Goal: Task Accomplishment & Management: Use online tool/utility

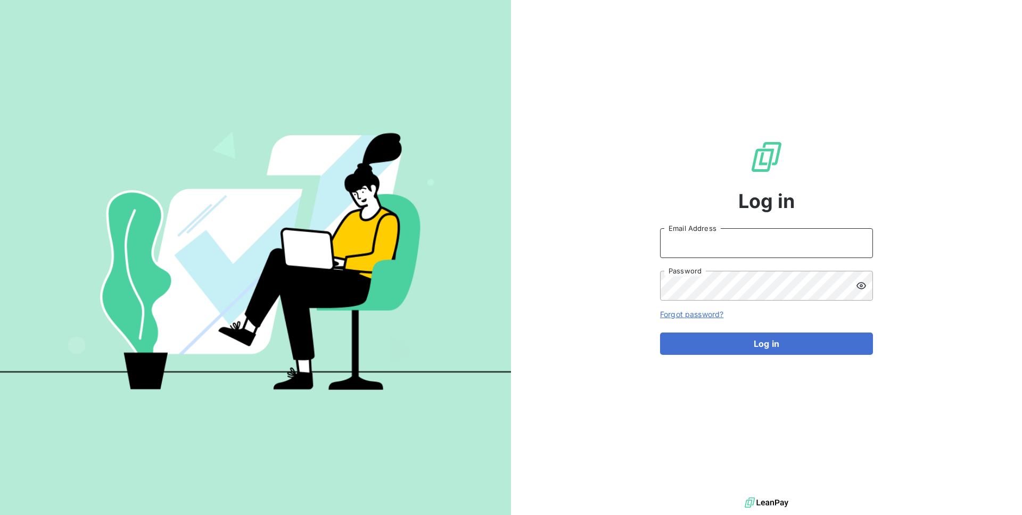
click at [674, 242] on input "Email Address" at bounding box center [766, 243] width 213 height 30
type input "[EMAIL_ADDRESS][DOMAIN_NAME]"
click at [660, 333] on button "Log in" at bounding box center [766, 344] width 213 height 22
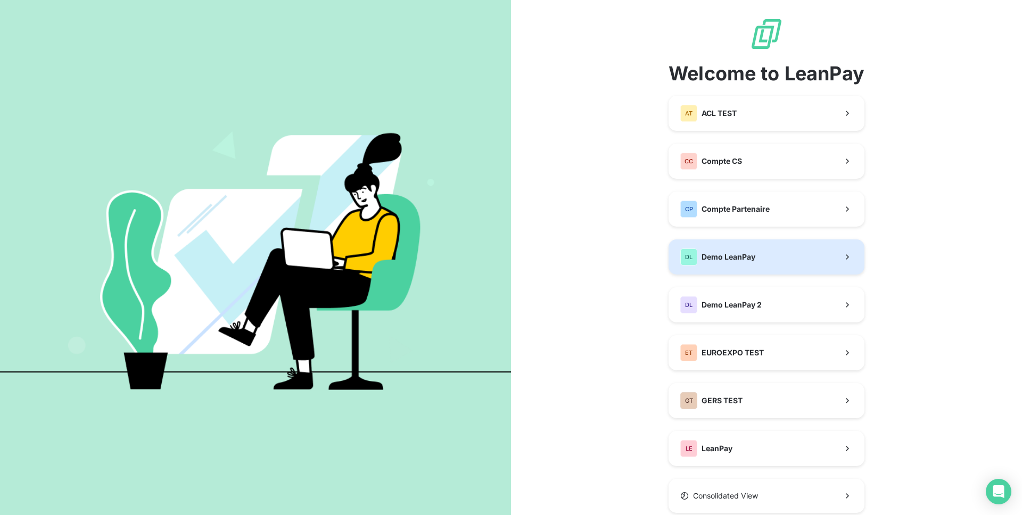
click at [748, 262] on span "Demo LeanPay" at bounding box center [728, 257] width 54 height 11
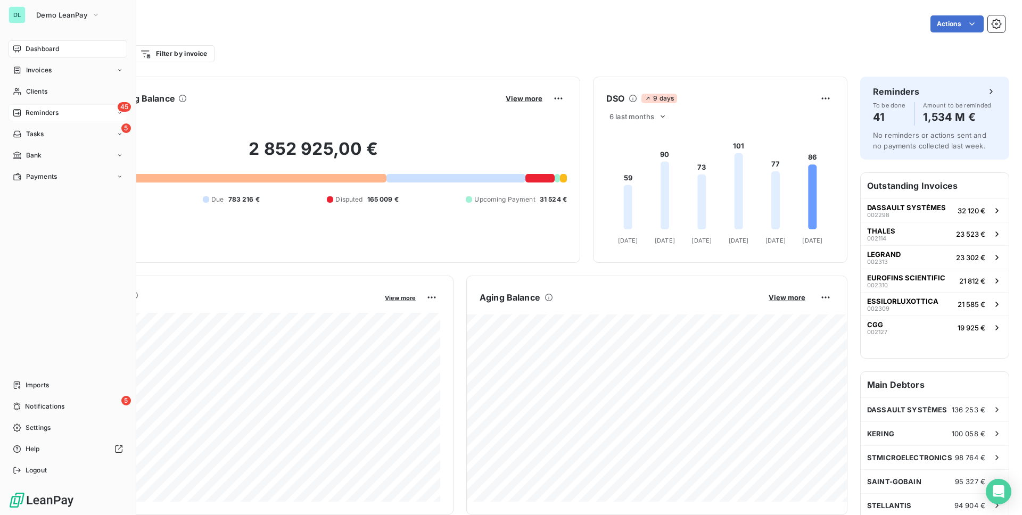
click at [59, 120] on div "45 Reminders" at bounding box center [68, 112] width 119 height 17
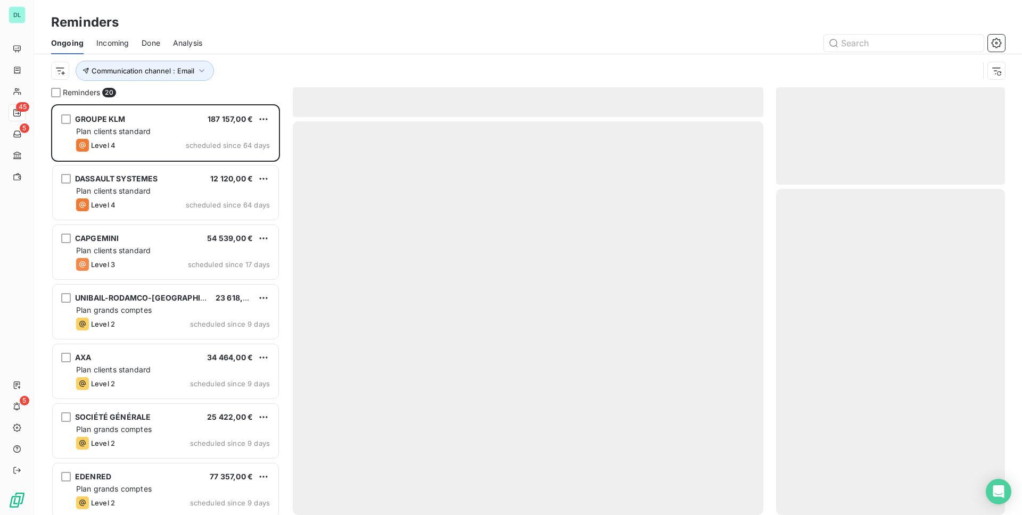
scroll to position [411, 229]
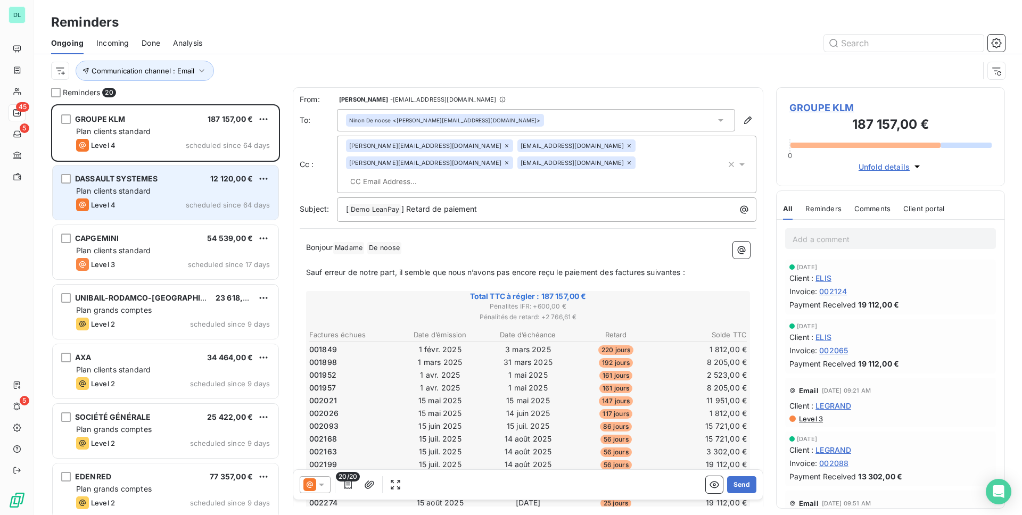
click at [91, 208] on span "Level 4" at bounding box center [103, 205] width 24 height 9
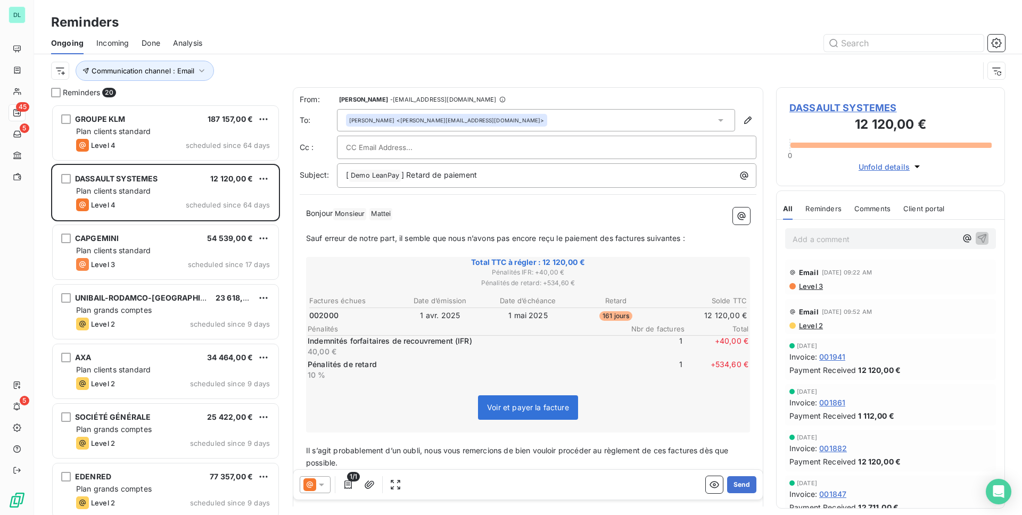
click at [498, 128] on div "[PERSON_NAME] <[PERSON_NAME][EMAIL_ADDRESS][DOMAIN_NAME]>" at bounding box center [536, 120] width 398 height 22
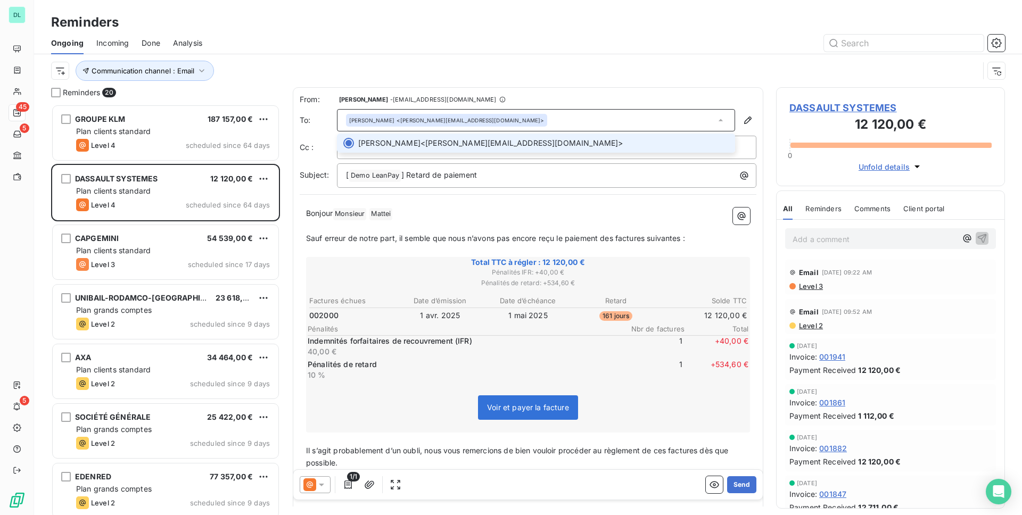
click at [532, 90] on div "From: Socrate Tellier - [EMAIL_ADDRESS][DOMAIN_NAME] To: [PERSON_NAME] <[PERSON…" at bounding box center [528, 324] width 470 height 475
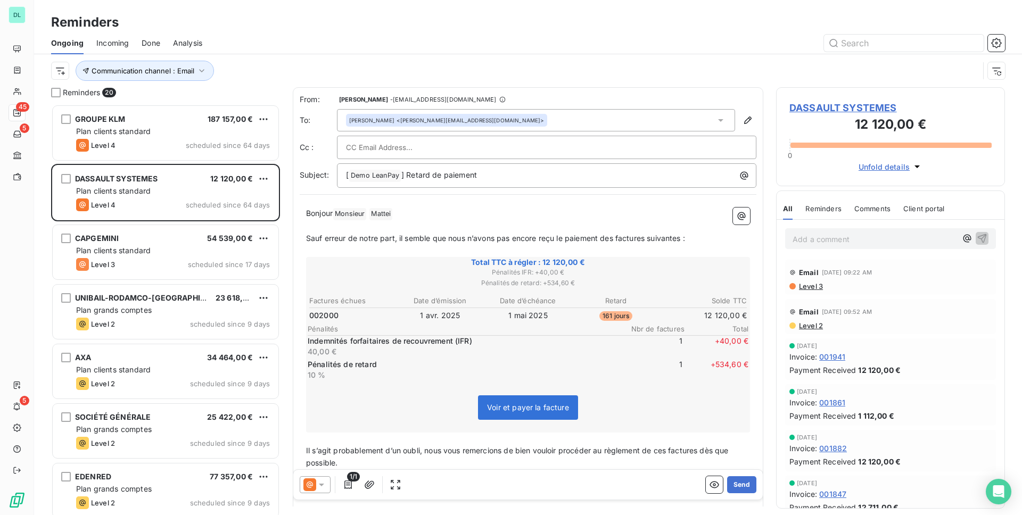
click at [435, 148] on div at bounding box center [546, 147] width 401 height 16
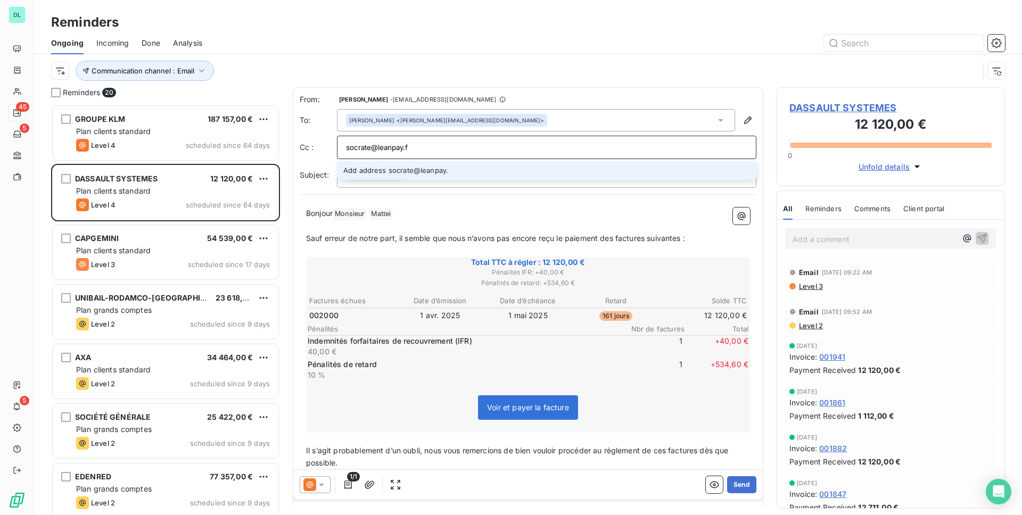
type input "[EMAIL_ADDRESS][DOMAIN_NAME]"
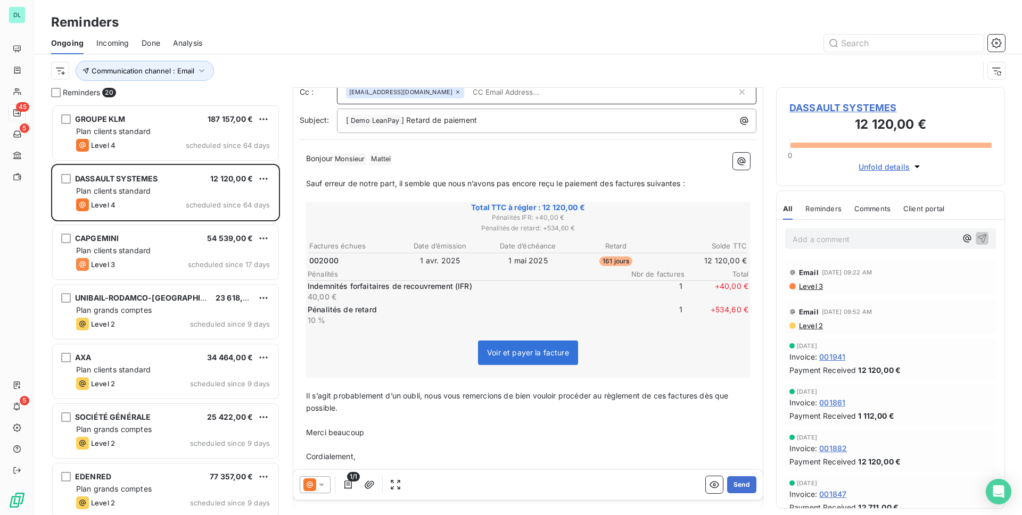
scroll to position [101, 0]
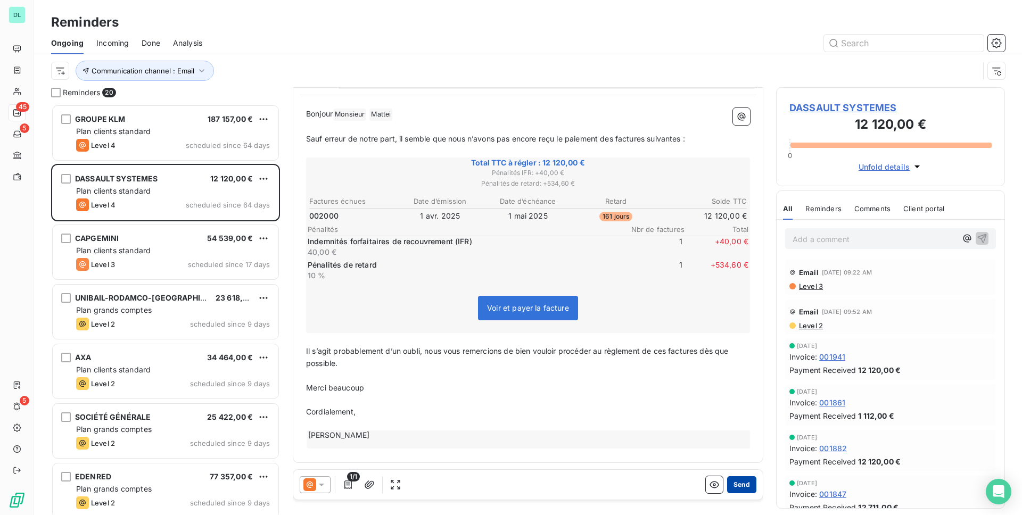
click at [735, 484] on button "Send" at bounding box center [741, 484] width 29 height 17
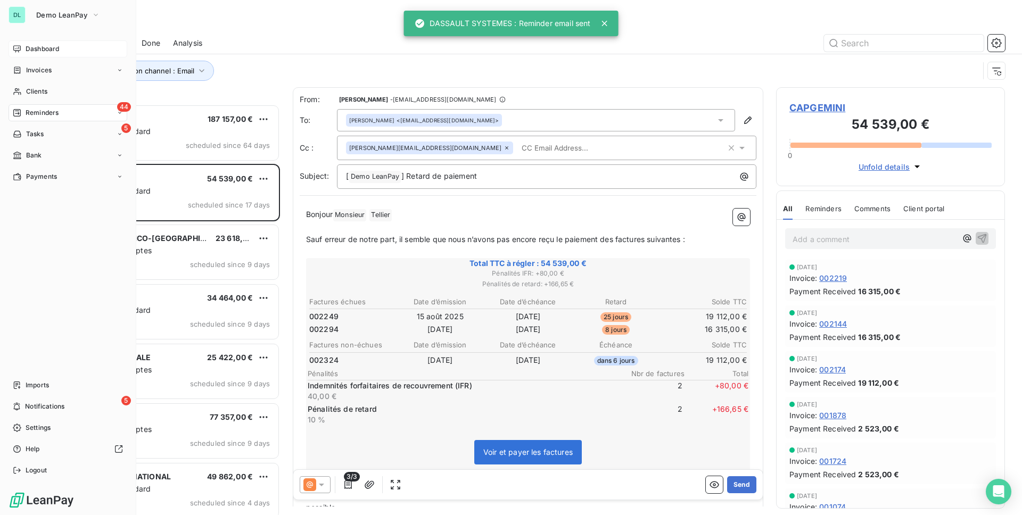
click at [15, 45] on icon at bounding box center [17, 49] width 9 height 9
